Goal: Task Accomplishment & Management: Manage account settings

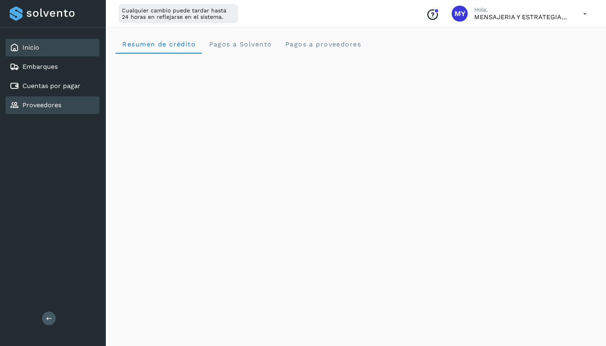
click at [39, 107] on link "Proveedores" at bounding box center [41, 105] width 39 height 8
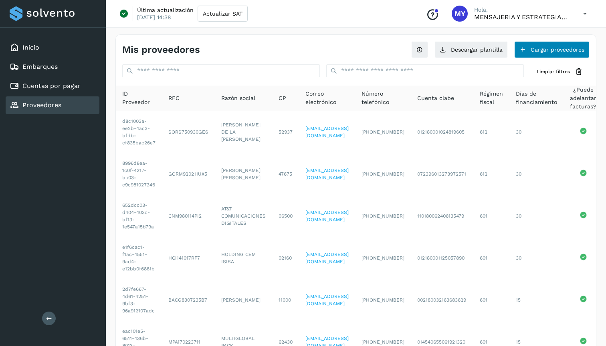
click at [559, 56] on button "Cargar proveedores" at bounding box center [551, 49] width 75 height 17
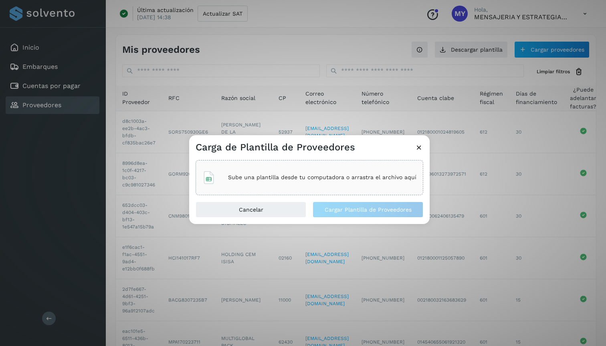
click at [358, 169] on div "Sube una plantilla desde tu computadora o arrastra el archivo aquí" at bounding box center [309, 178] width 214 height 22
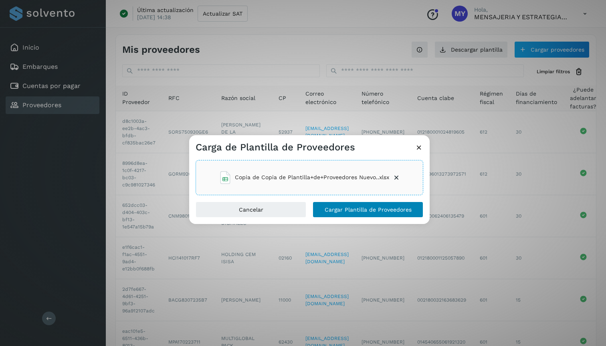
click at [373, 209] on span "Cargar Plantilla de Proveedores" at bounding box center [367, 210] width 87 height 6
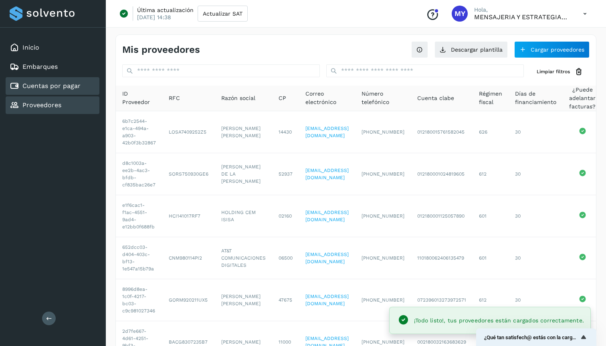
click at [32, 87] on link "Cuentas por pagar" at bounding box center [51, 86] width 58 height 8
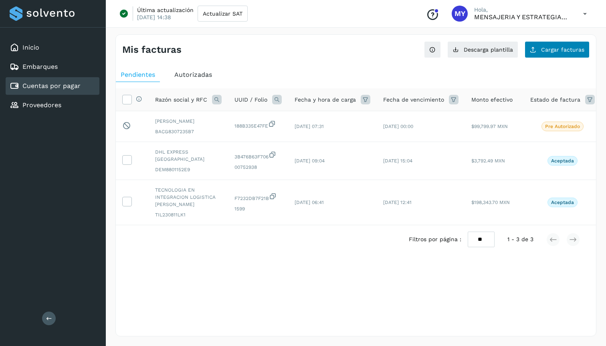
click at [571, 47] on span "Cargar facturas" at bounding box center [562, 50] width 43 height 6
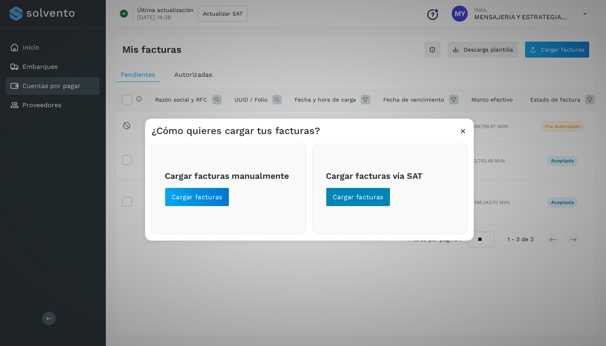
click at [371, 190] on button "Cargar facturas" at bounding box center [358, 196] width 64 height 19
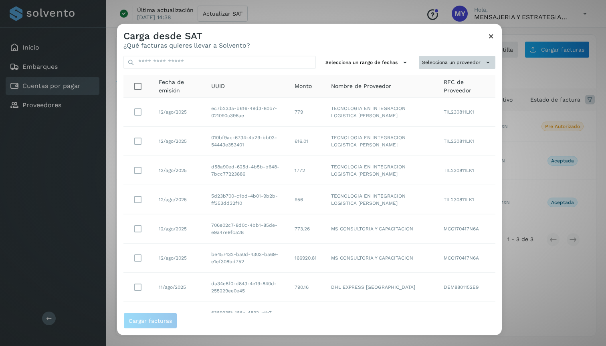
click at [461, 58] on button "Selecciona un proveedor" at bounding box center [457, 62] width 76 height 13
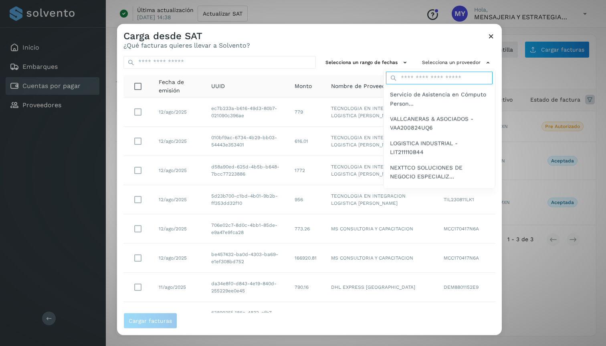
click at [453, 76] on input "text" at bounding box center [439, 78] width 107 height 13
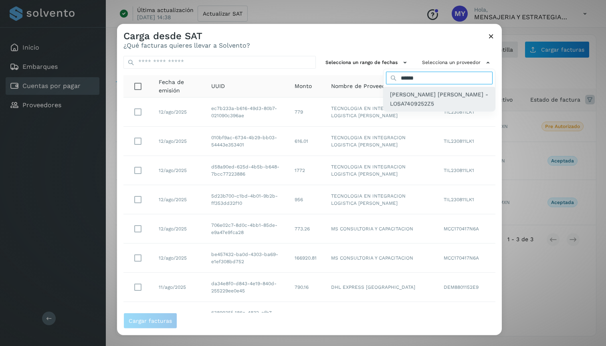
type input "******"
click at [445, 101] on span "ANA MARIA LOPEZ SOTO - LOSA7409252Z5" at bounding box center [439, 99] width 99 height 18
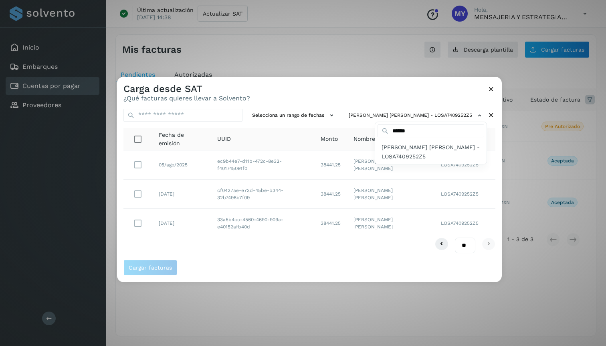
click at [353, 252] on div at bounding box center [420, 250] width 606 height 346
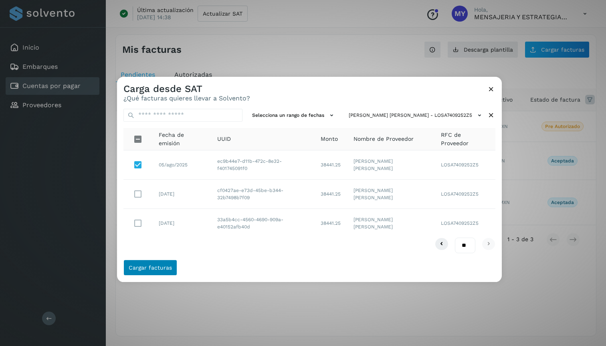
click at [161, 269] on span "Cargar facturas" at bounding box center [150, 268] width 43 height 6
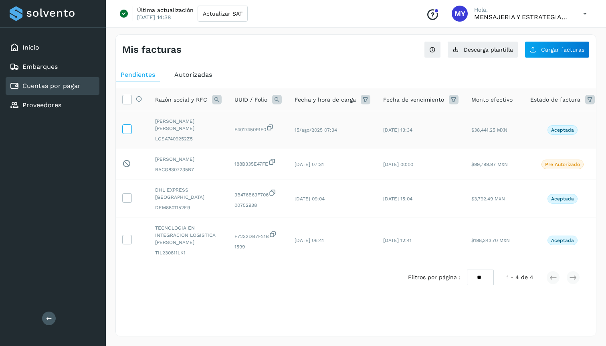
click at [128, 125] on icon at bounding box center [127, 129] width 8 height 8
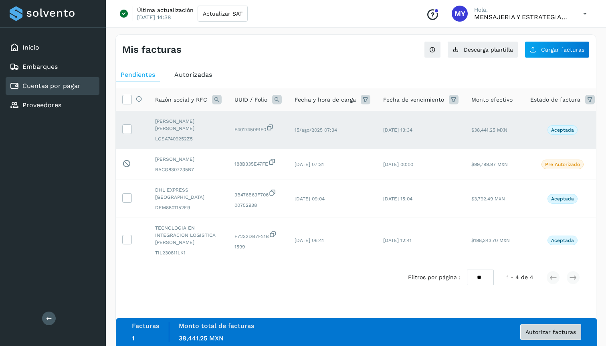
click at [556, 338] on button "Autorizar facturas" at bounding box center [550, 332] width 61 height 16
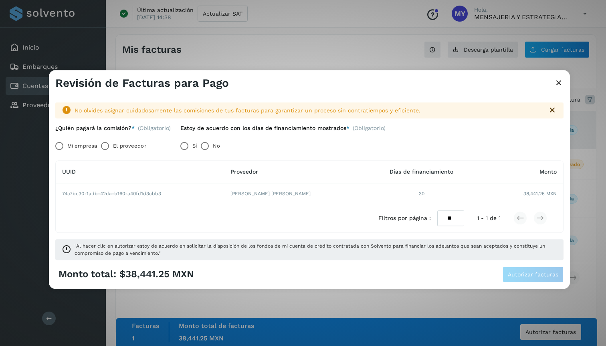
click at [72, 143] on label "Mi empresa" at bounding box center [82, 146] width 30 height 16
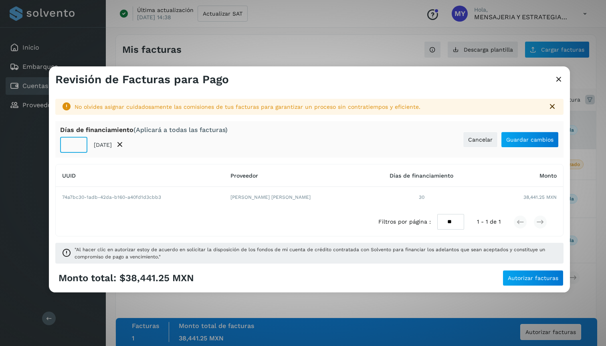
click at [79, 146] on input "**" at bounding box center [73, 145] width 27 height 16
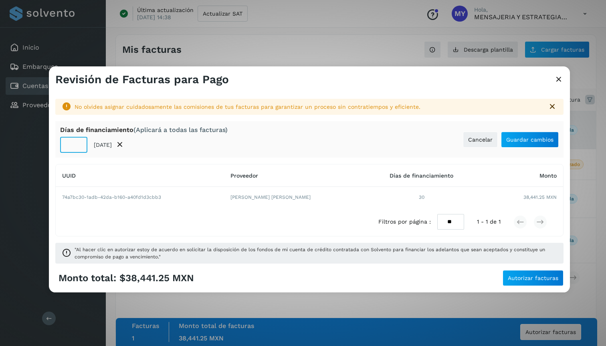
click at [79, 146] on input "**" at bounding box center [73, 145] width 27 height 16
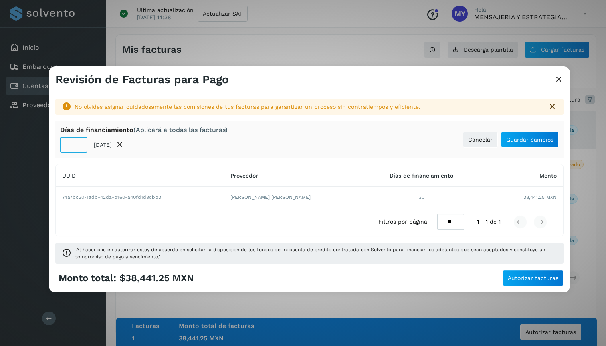
click at [79, 146] on input "**" at bounding box center [73, 145] width 27 height 16
type input "**"
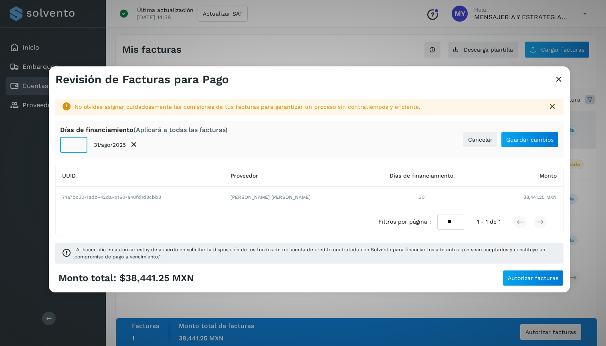
click at [79, 146] on input "**" at bounding box center [73, 145] width 27 height 16
click at [528, 137] on span "Guardar cambios" at bounding box center [529, 140] width 47 height 6
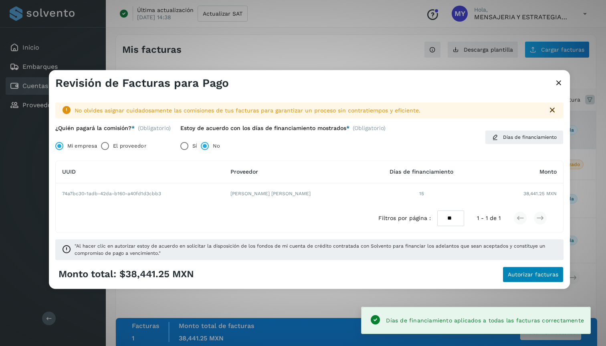
click at [518, 273] on span "Autorizar facturas" at bounding box center [532, 275] width 50 height 6
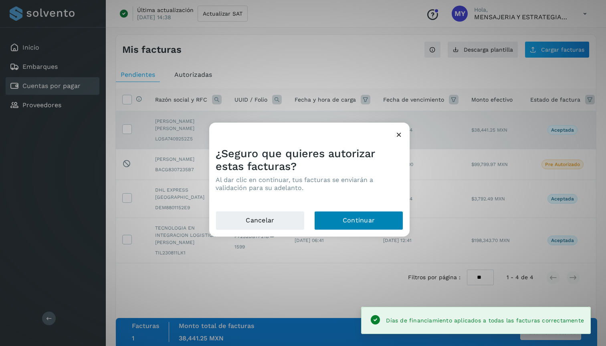
click at [355, 214] on button "Continuar" at bounding box center [358, 220] width 89 height 19
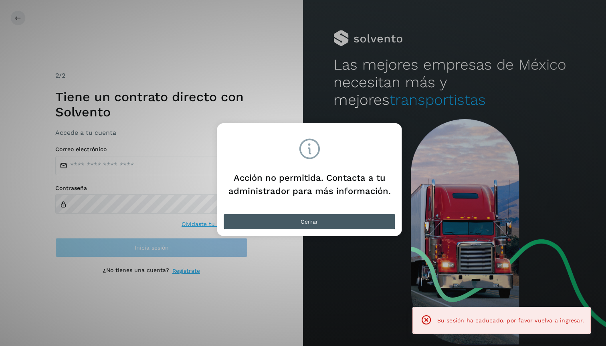
click at [362, 224] on button "Cerrar" at bounding box center [309, 222] width 172 height 16
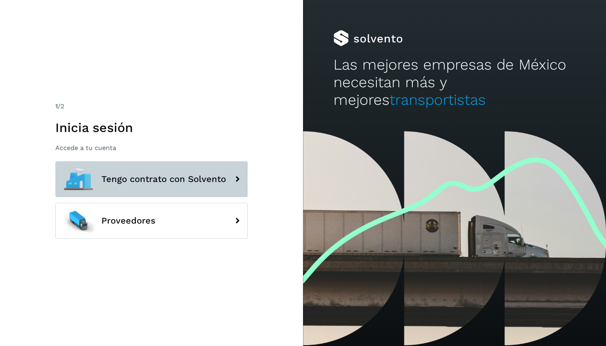
click at [186, 175] on span "Tengo contrato con Solvento" at bounding box center [163, 180] width 125 height 10
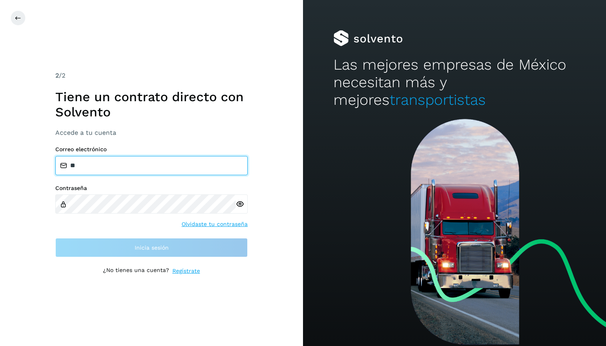
type input "*"
type input "**********"
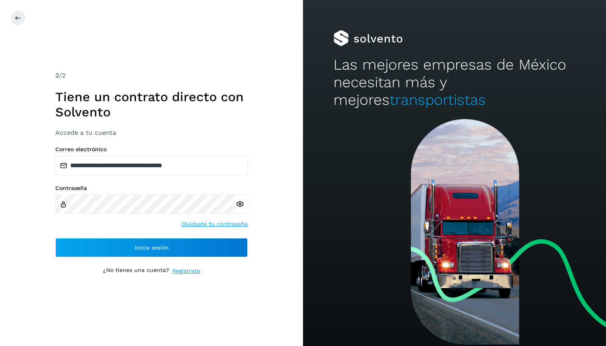
click at [238, 202] on icon at bounding box center [240, 204] width 8 height 8
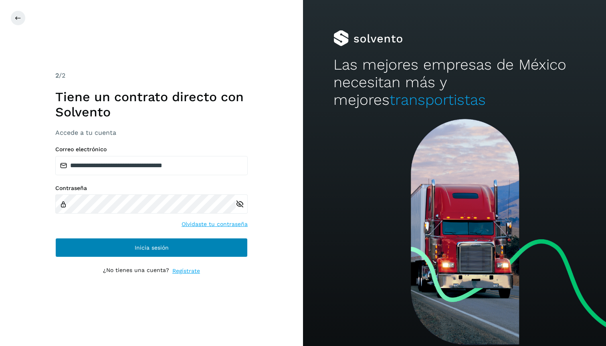
click at [186, 254] on button "Inicia sesión" at bounding box center [151, 247] width 192 height 19
click at [194, 245] on button "Inicia sesión" at bounding box center [151, 247] width 192 height 19
click at [189, 247] on button "Inicia sesión" at bounding box center [151, 247] width 192 height 19
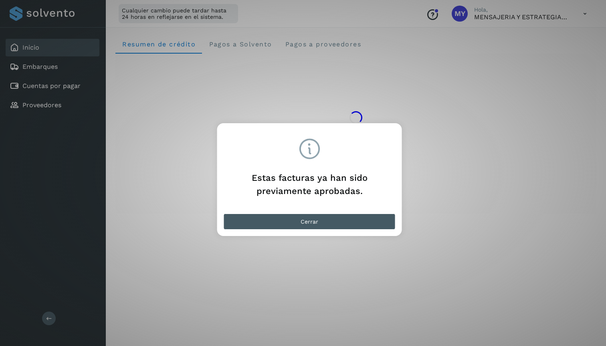
click at [354, 226] on button "Cerrar" at bounding box center [309, 222] width 172 height 16
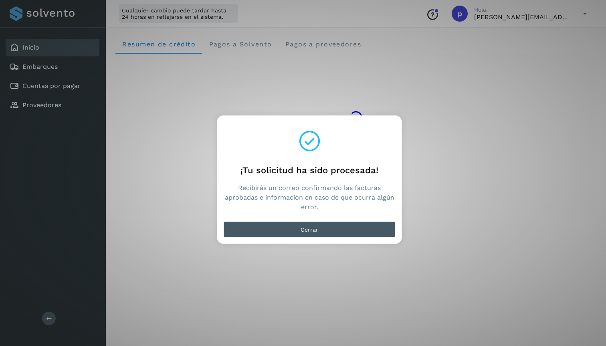
click at [350, 227] on button "Cerrar" at bounding box center [309, 229] width 172 height 16
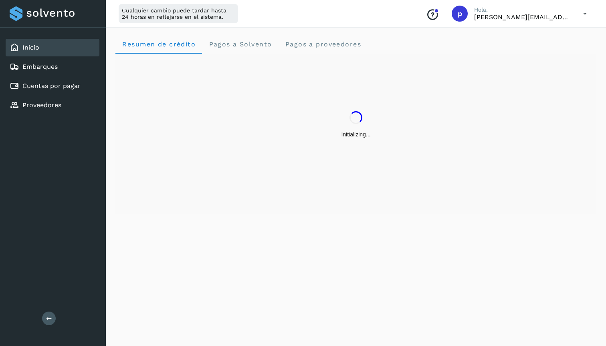
click at [583, 10] on icon at bounding box center [584, 14] width 16 height 16
click at [555, 53] on div "Cerrar sesión" at bounding box center [544, 51] width 95 height 15
